Goal: Task Accomplishment & Management: Use online tool/utility

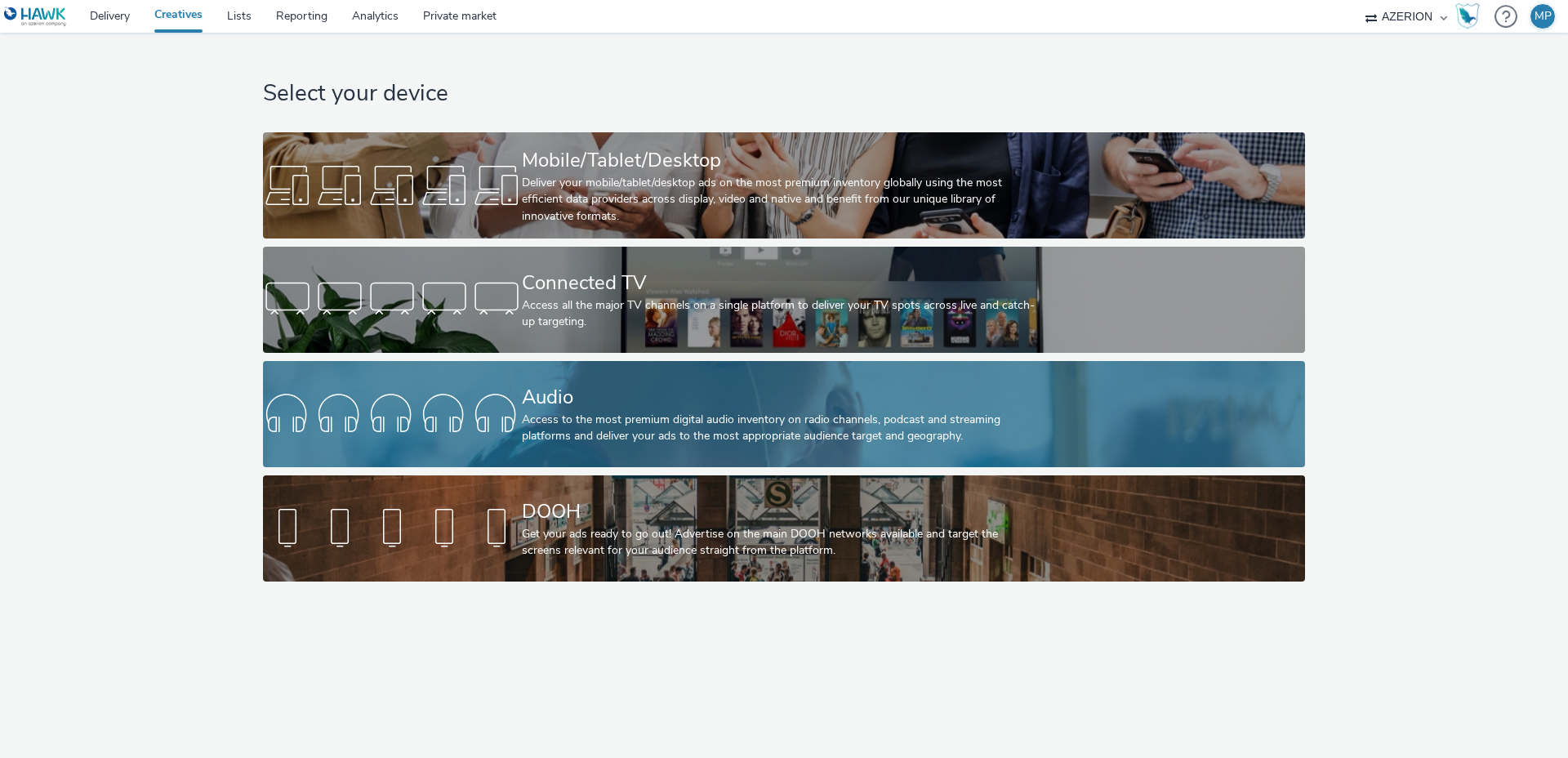
click at [533, 432] on div "Access to the most premium digital audio inventory on radio channels, podcast a…" at bounding box center [781, 428] width 518 height 33
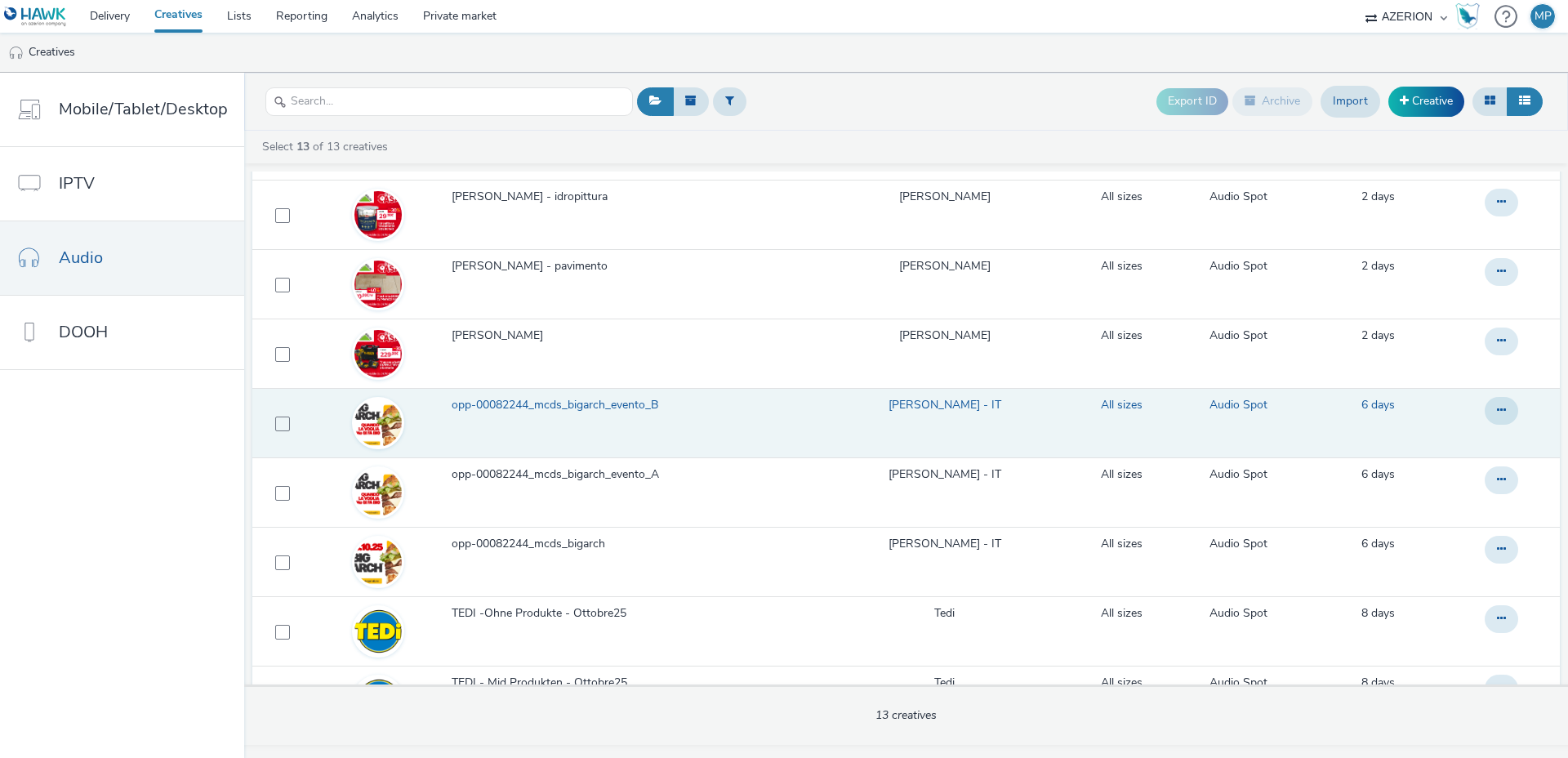
scroll to position [34, 0]
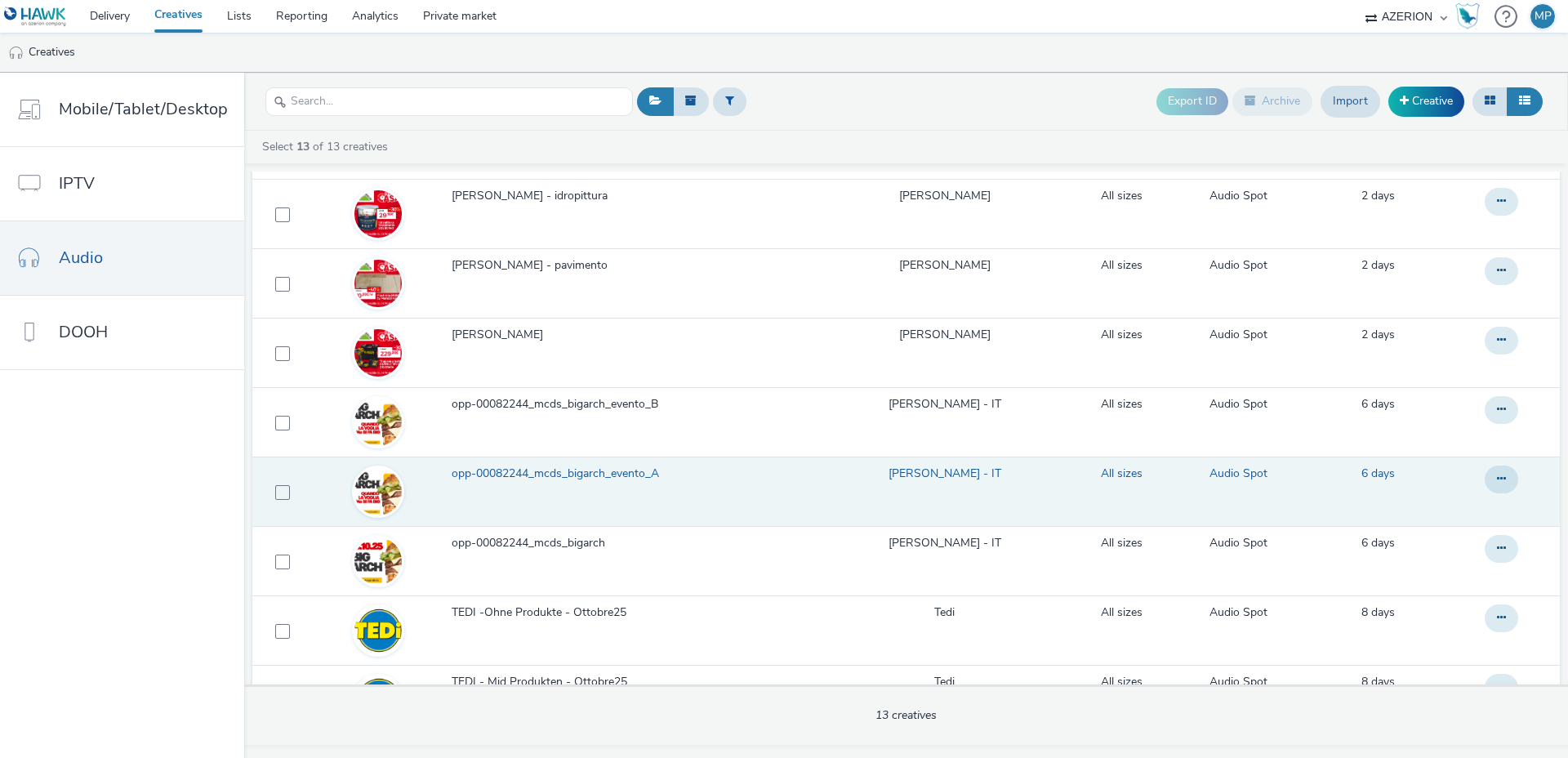
click at [529, 475] on span "opp-00082244_mcds_bigarch_evento_A" at bounding box center [559, 474] width 214 height 17
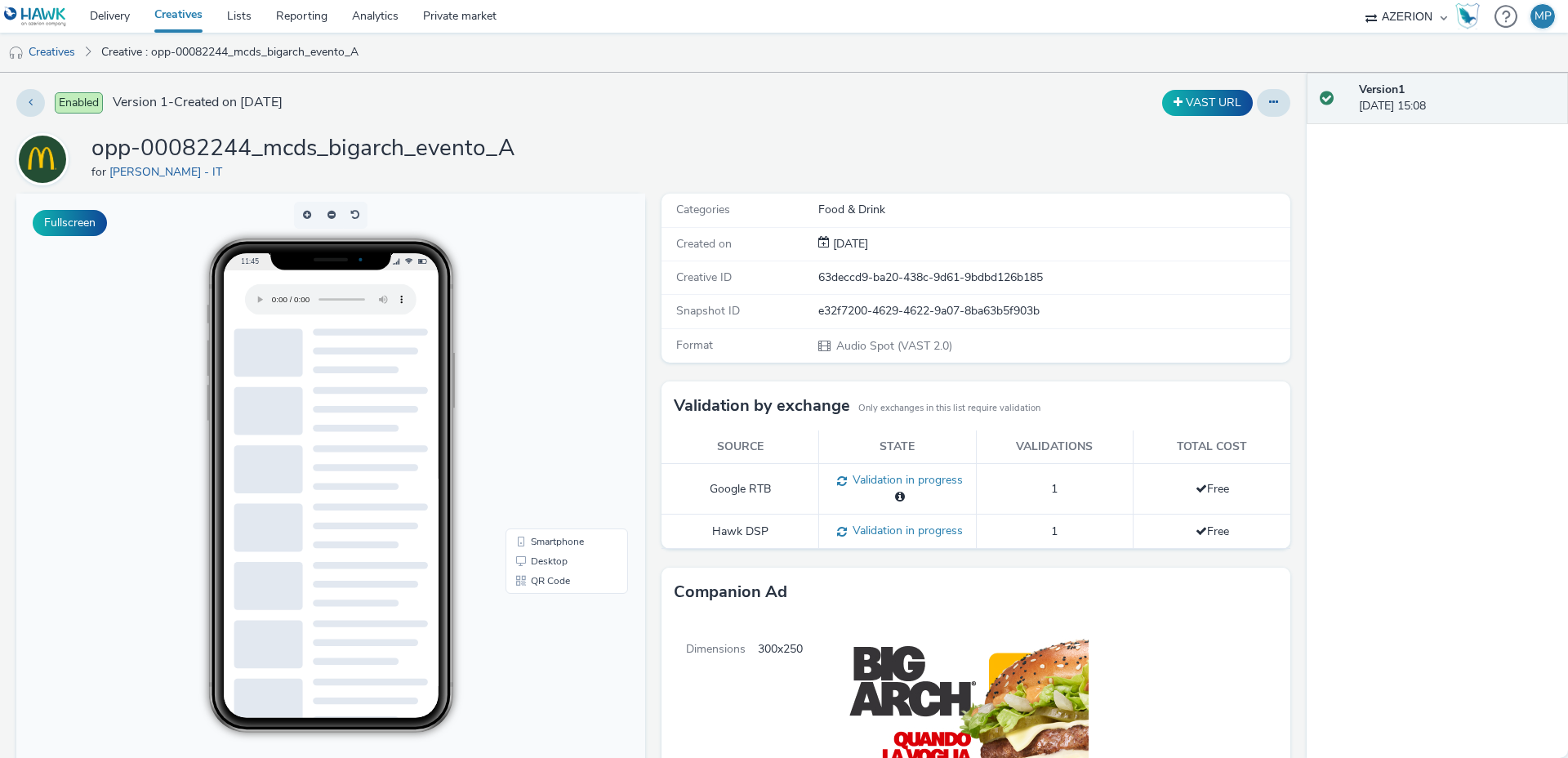
click at [508, 306] on body "11:45 Smartphone Desktop QR Code" at bounding box center [331, 528] width 629 height 670
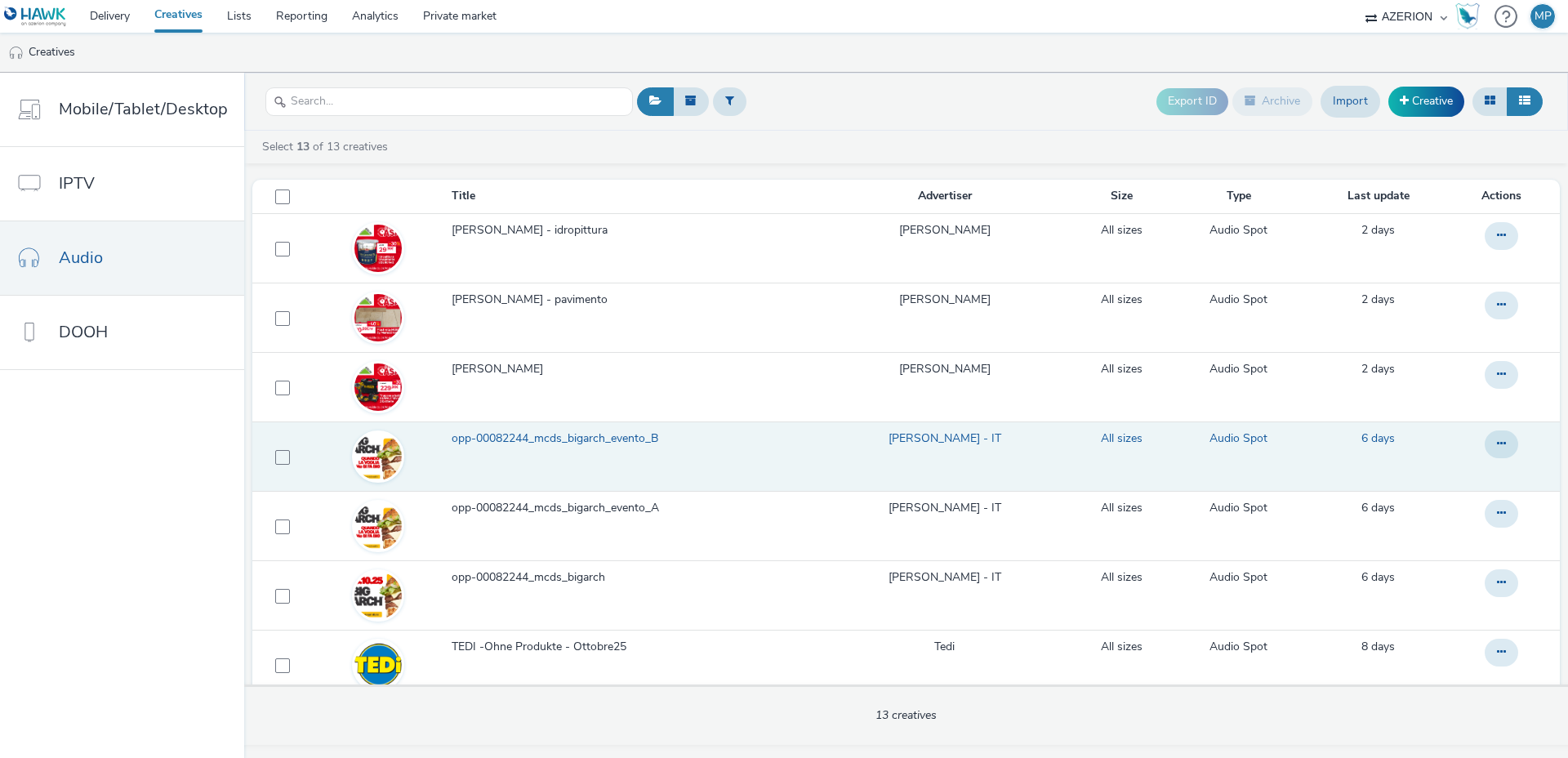
click at [594, 439] on span "opp-00082244_mcds_bigarch_evento_B" at bounding box center [558, 439] width 213 height 17
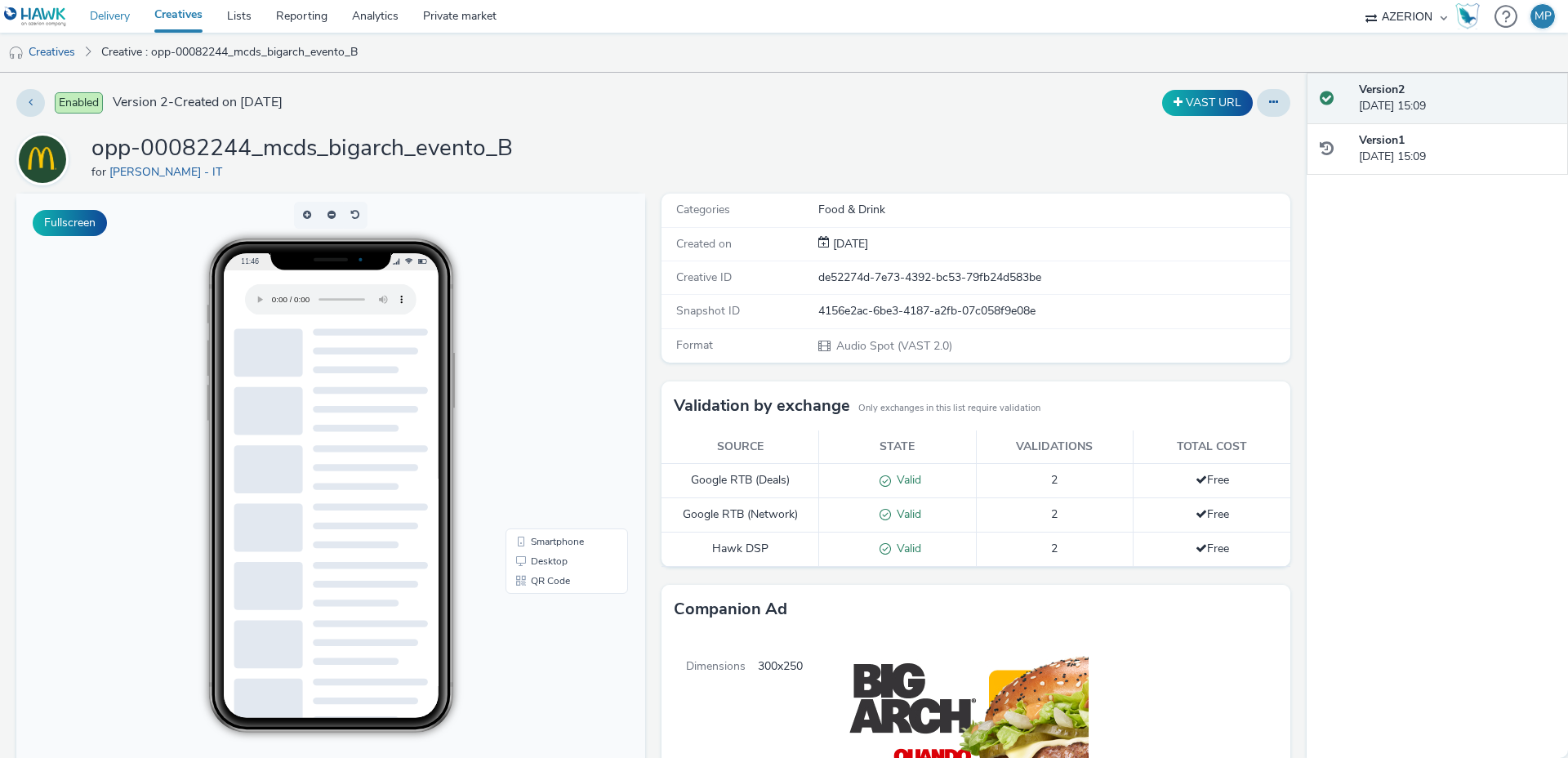
click at [94, 6] on link "Delivery" at bounding box center [109, 16] width 64 height 33
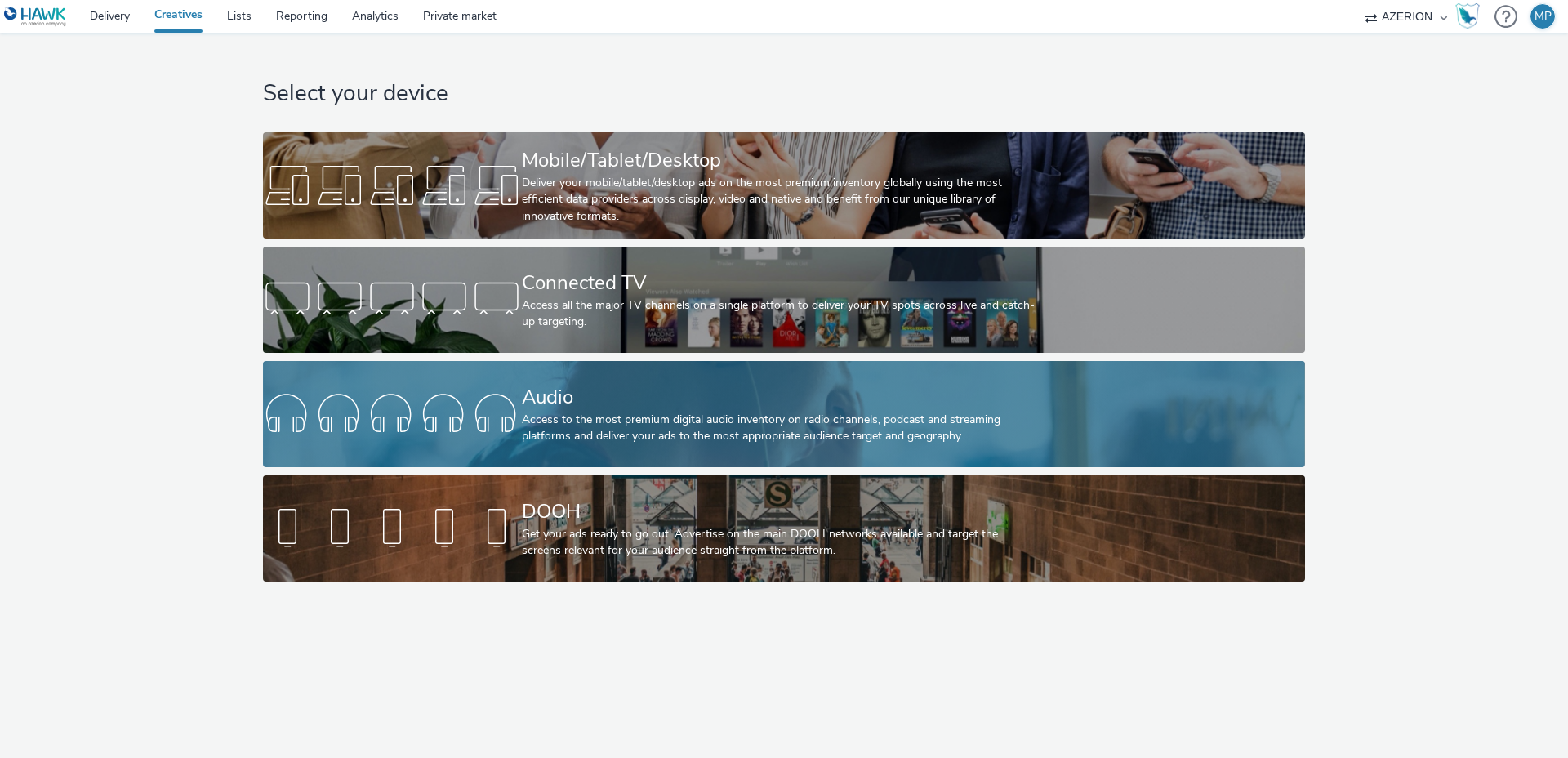
click at [594, 441] on div "Access to the most premium digital audio inventory on radio channels, podcast a…" at bounding box center [781, 428] width 518 height 33
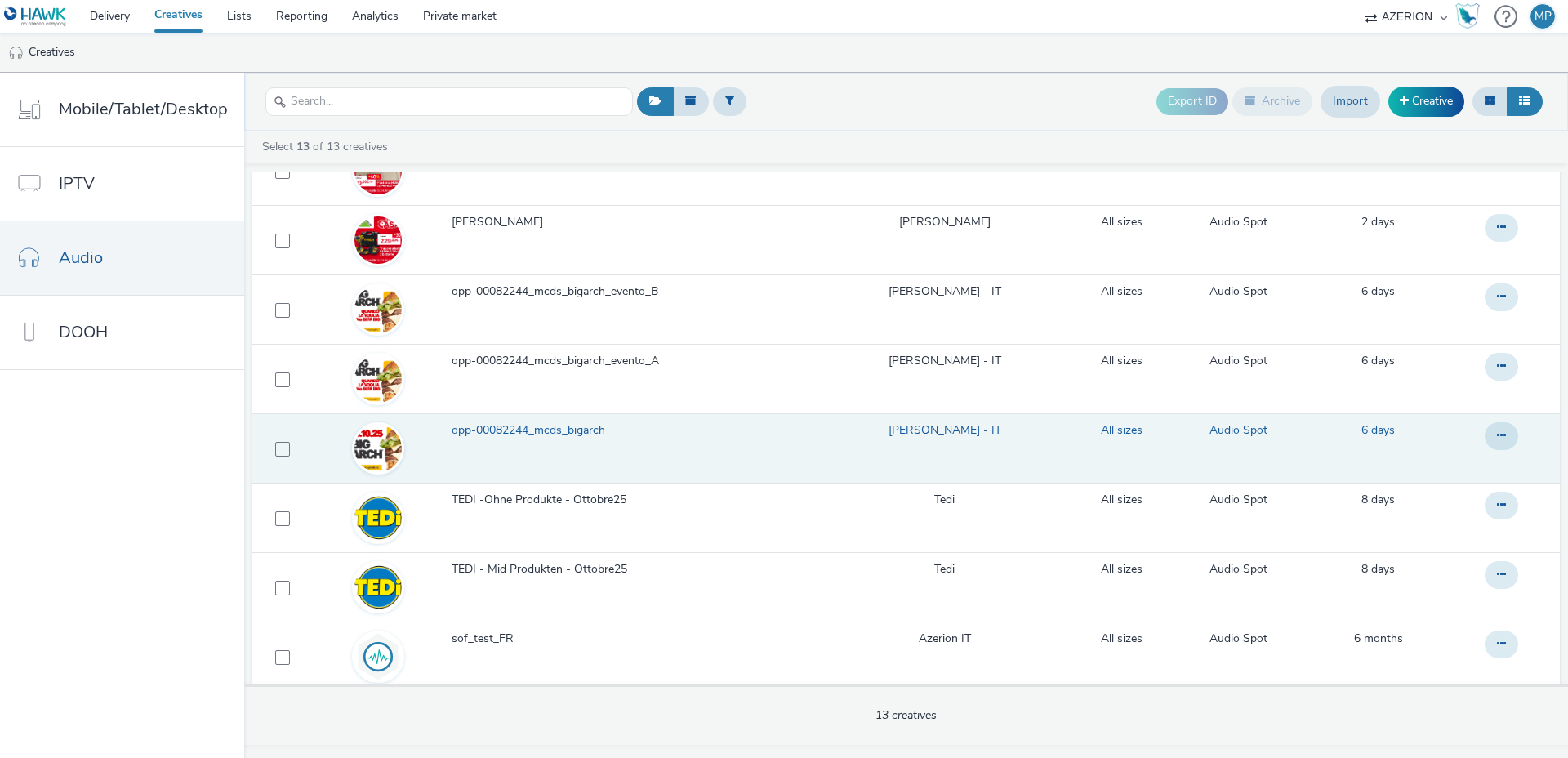
scroll to position [150, 0]
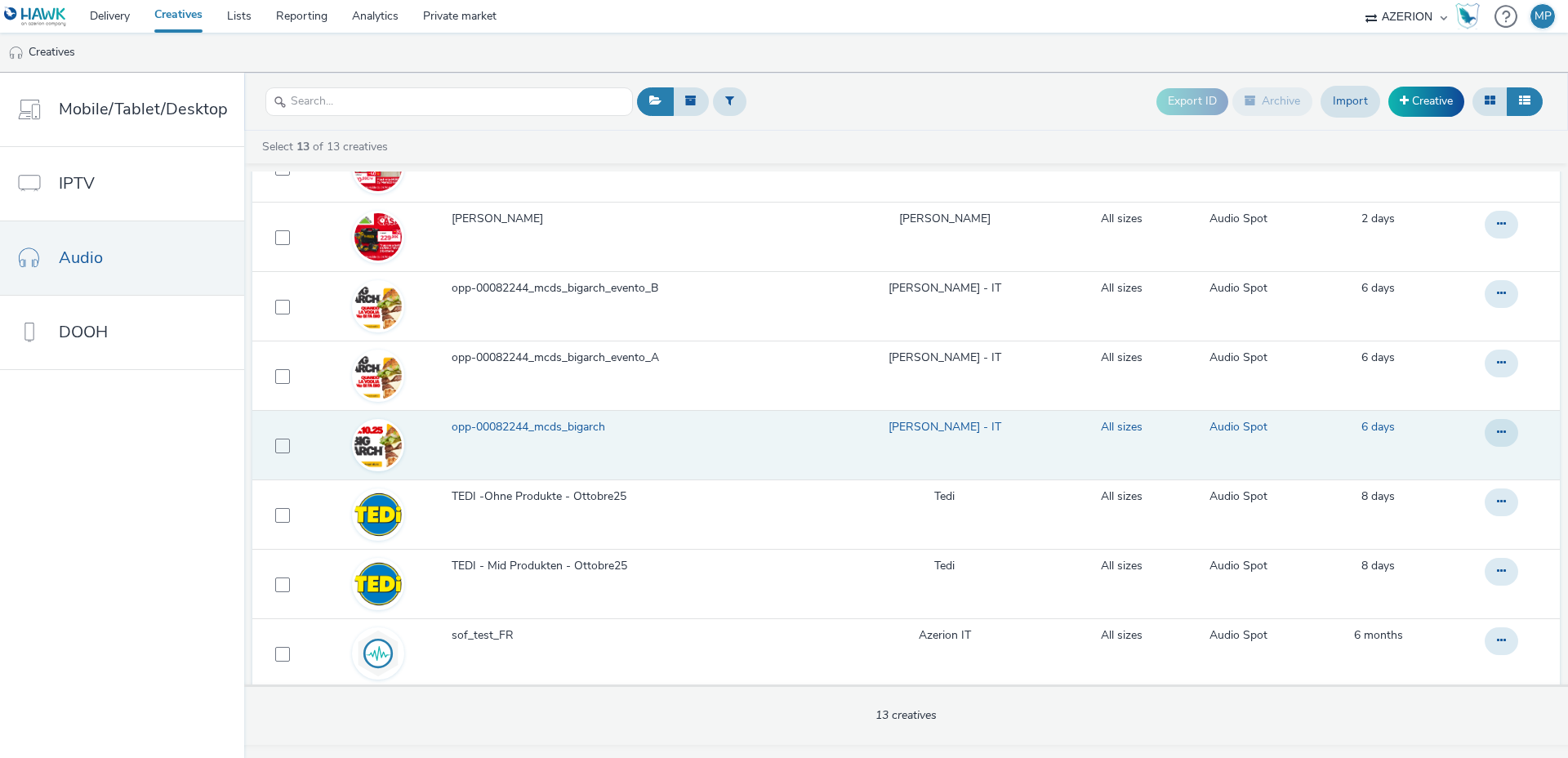
click at [585, 427] on span "opp-00082244_mcds_bigarch" at bounding box center [532, 427] width 160 height 17
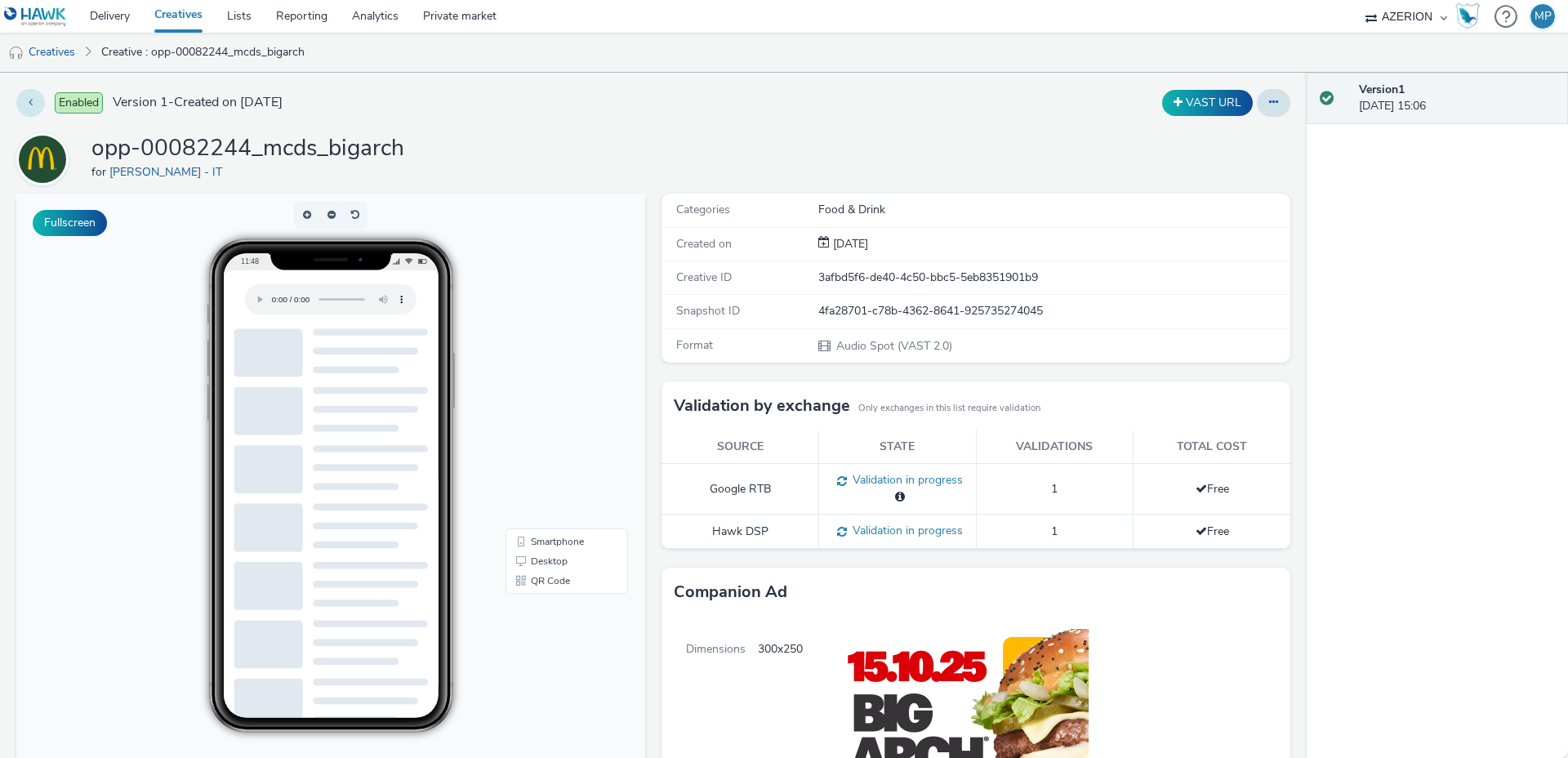
click at [34, 106] on button at bounding box center [31, 103] width 28 height 28
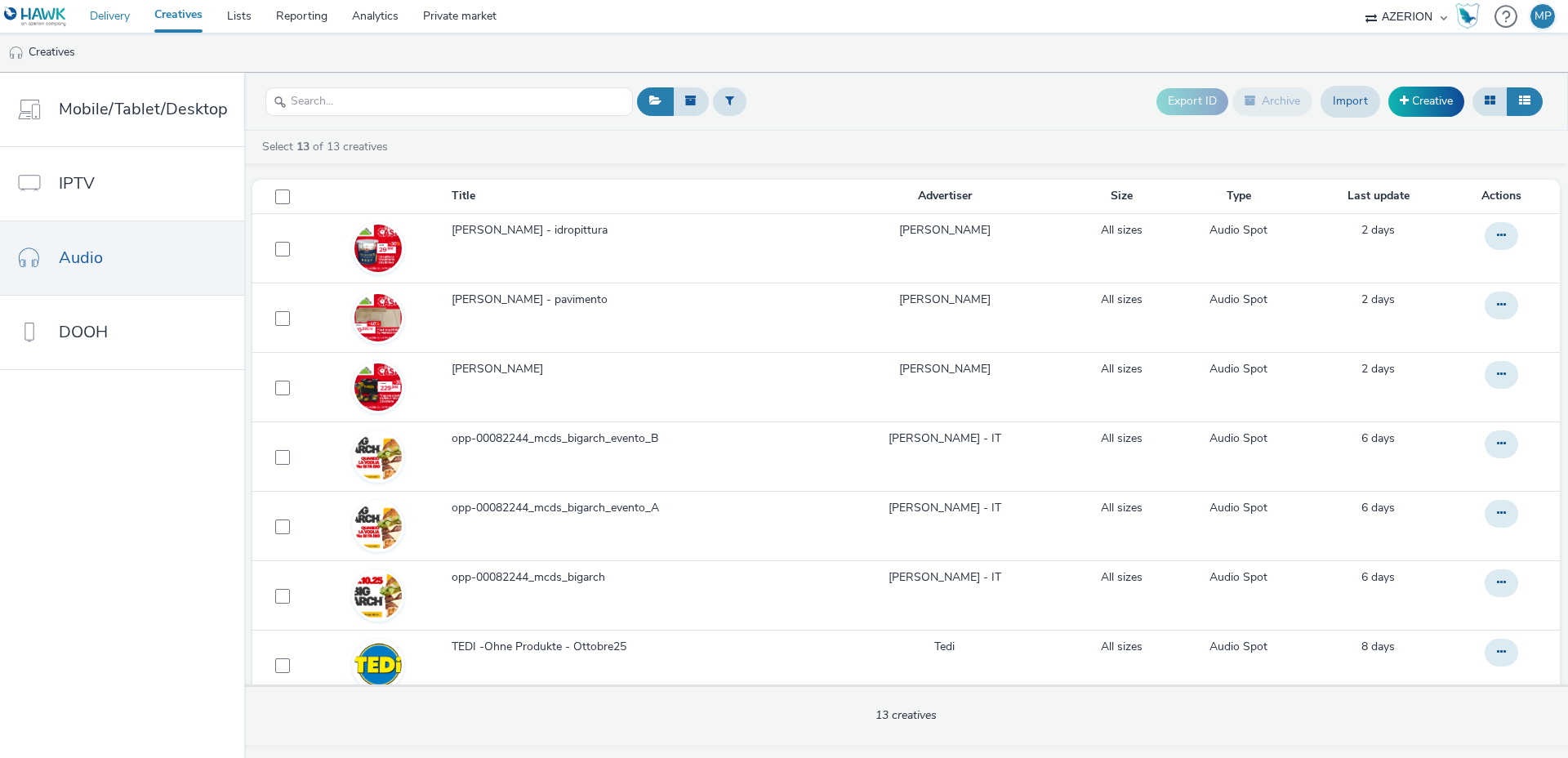
click at [109, 13] on link "Delivery" at bounding box center [109, 16] width 64 height 33
